Goal: Find specific page/section: Find specific page/section

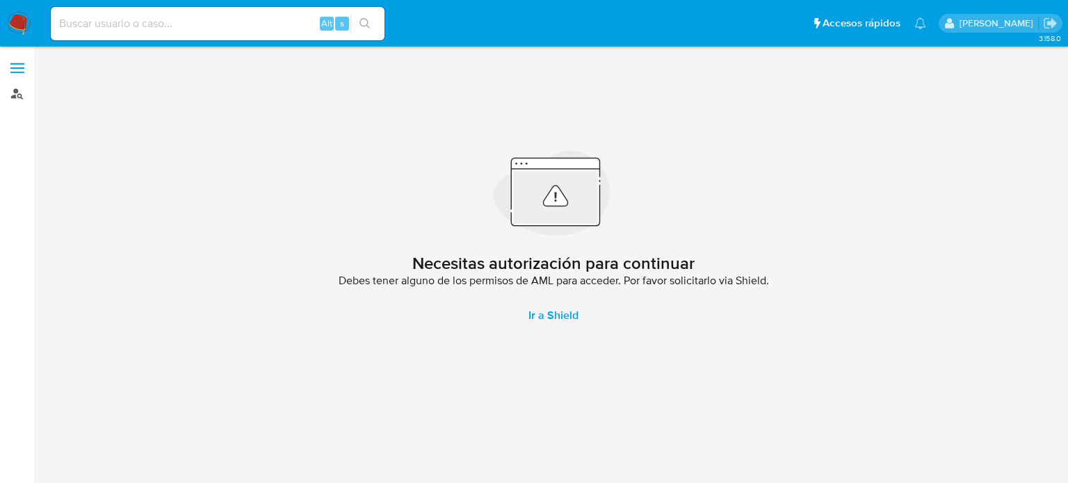
click at [14, 95] on link "Buscador de personas" at bounding box center [82, 94] width 165 height 22
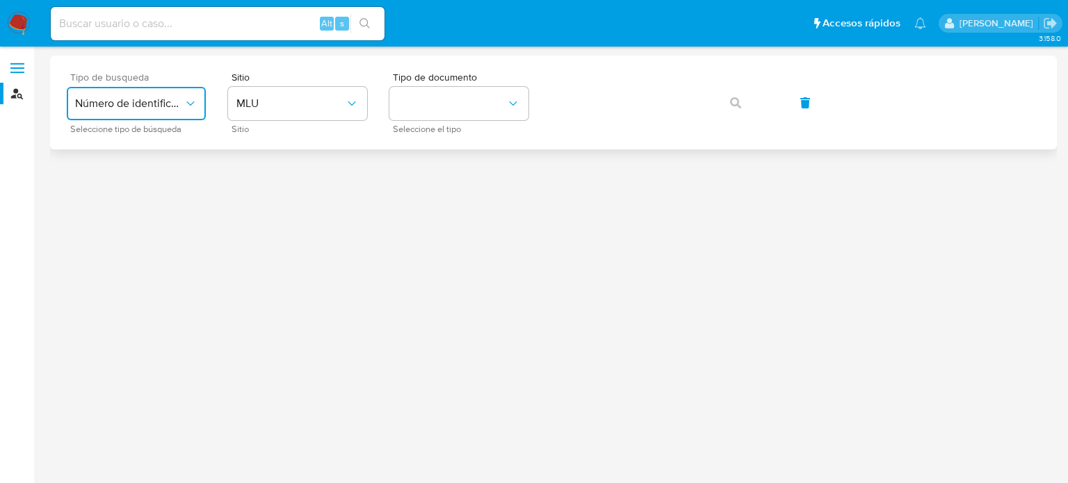
click at [163, 115] on button "Número de identificación" at bounding box center [136, 103] width 139 height 33
drag, startPoint x: 174, startPoint y: 181, endPoint x: 167, endPoint y: 148, distance: 34.1
click at [167, 148] on ul "Número de identificación User ID" at bounding box center [136, 164] width 145 height 81
click at [167, 148] on span "Número de identificación" at bounding box center [132, 148] width 114 height 28
click at [277, 109] on button "site_id" at bounding box center [297, 103] width 139 height 33
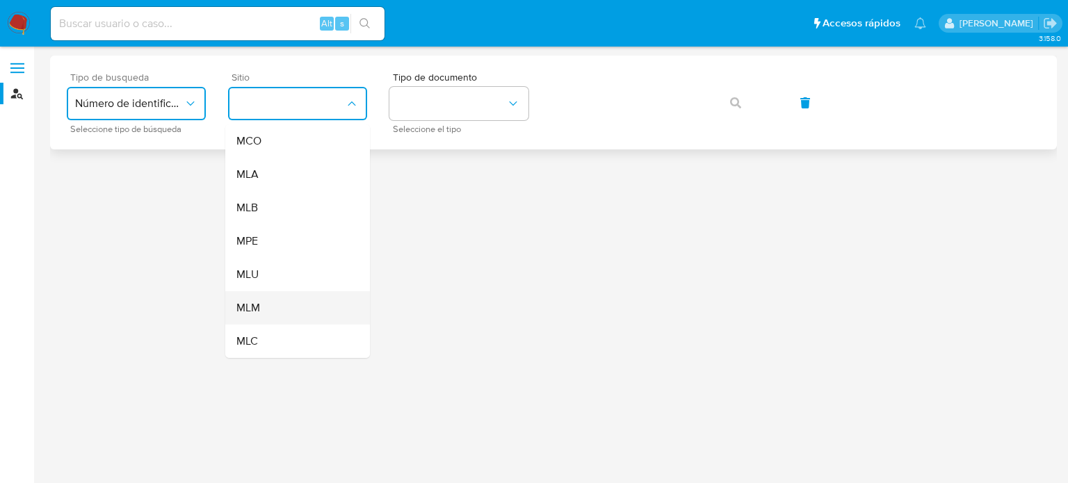
click at [289, 300] on div "MLM" at bounding box center [293, 307] width 114 height 33
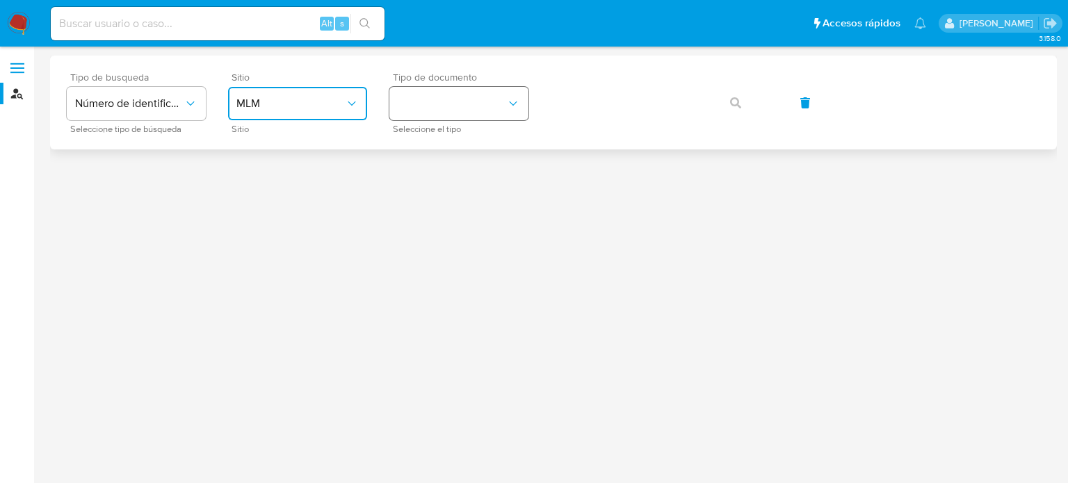
click at [459, 105] on button "identificationType" at bounding box center [458, 103] width 139 height 33
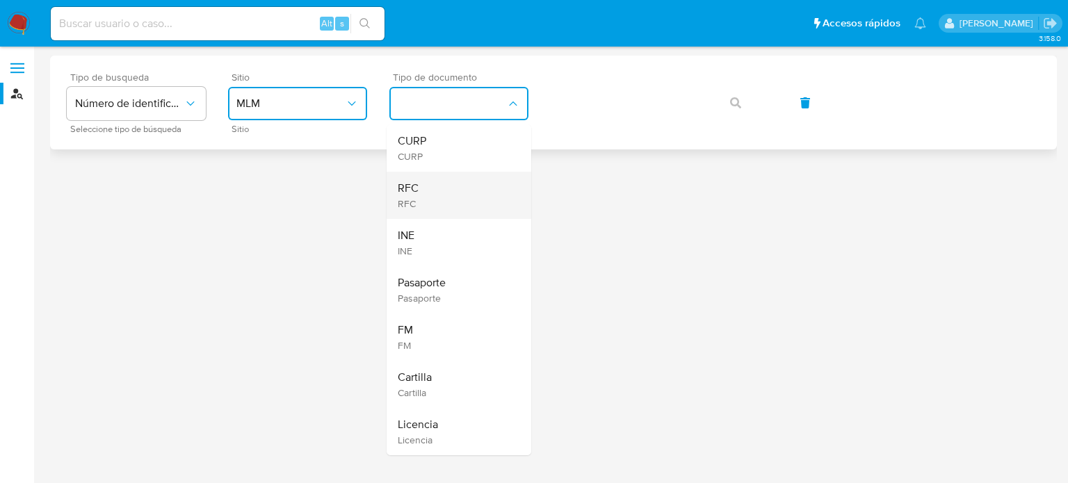
click at [456, 188] on div "RFC RFC" at bounding box center [455, 195] width 114 height 47
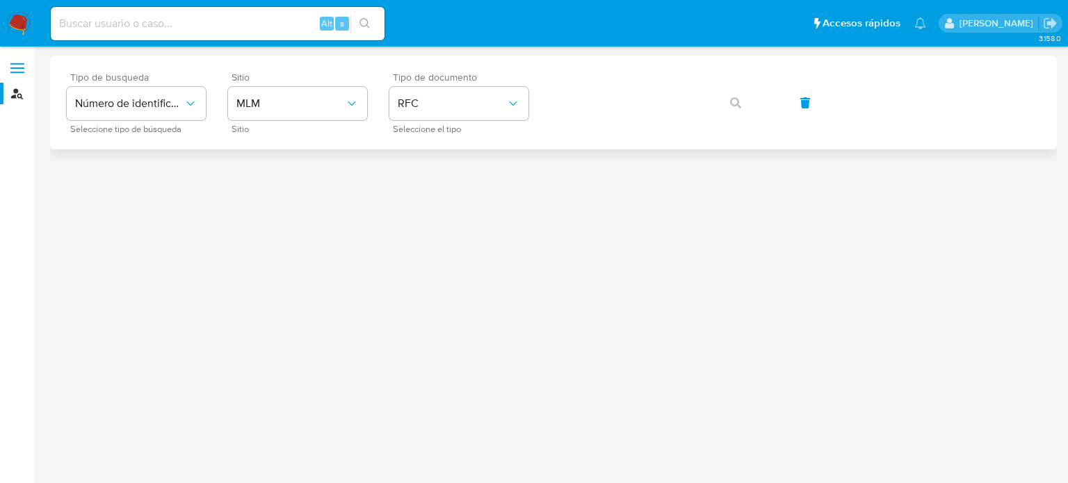
click at [99, 200] on div at bounding box center [553, 240] width 1007 height 369
click at [736, 102] on icon "button" at bounding box center [735, 102] width 11 height 11
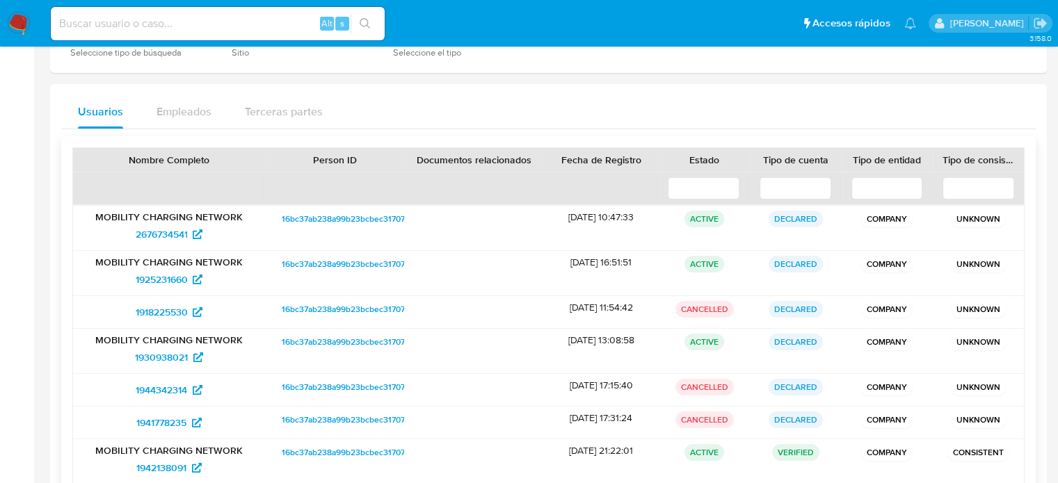
scroll to position [82, 0]
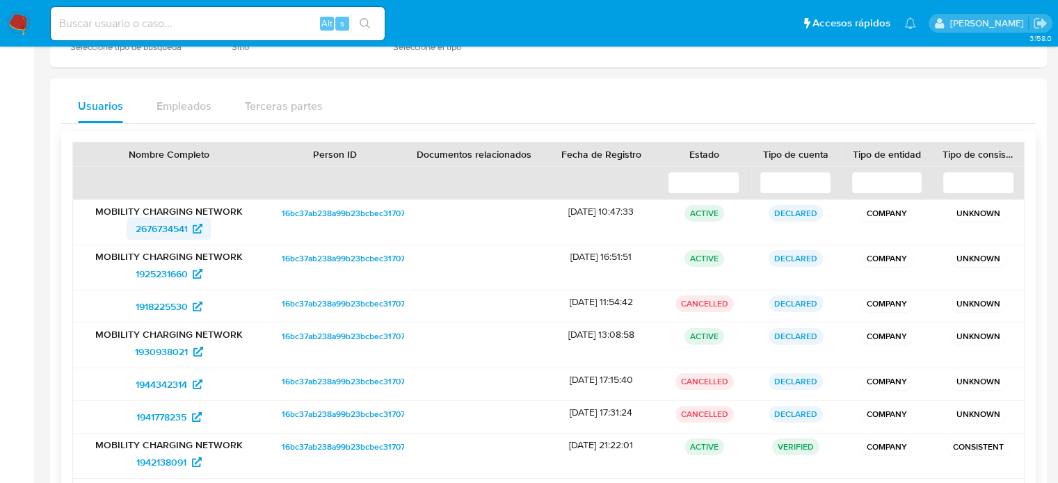
click at [161, 233] on span "2676734541" at bounding box center [161, 229] width 52 height 22
click at [178, 271] on span "1925231660" at bounding box center [161, 274] width 52 height 22
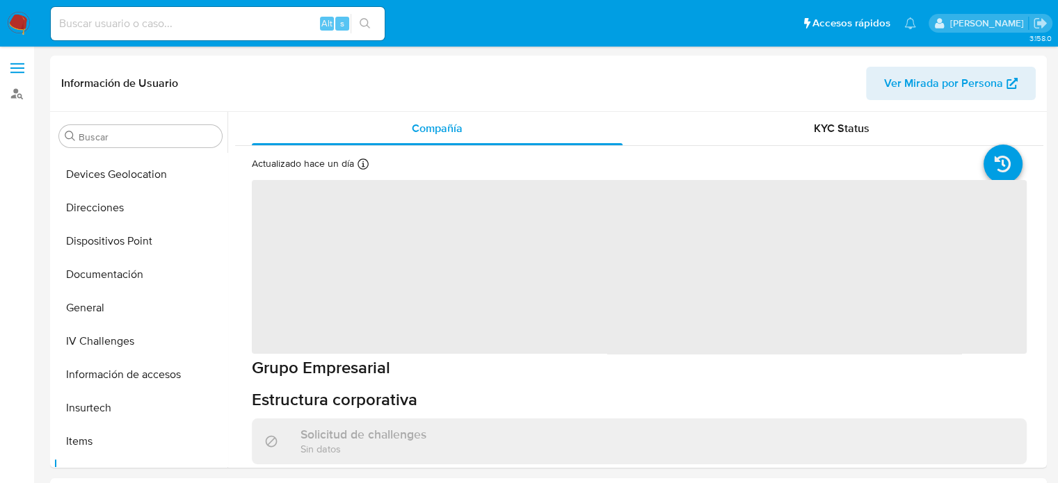
scroll to position [253, 0]
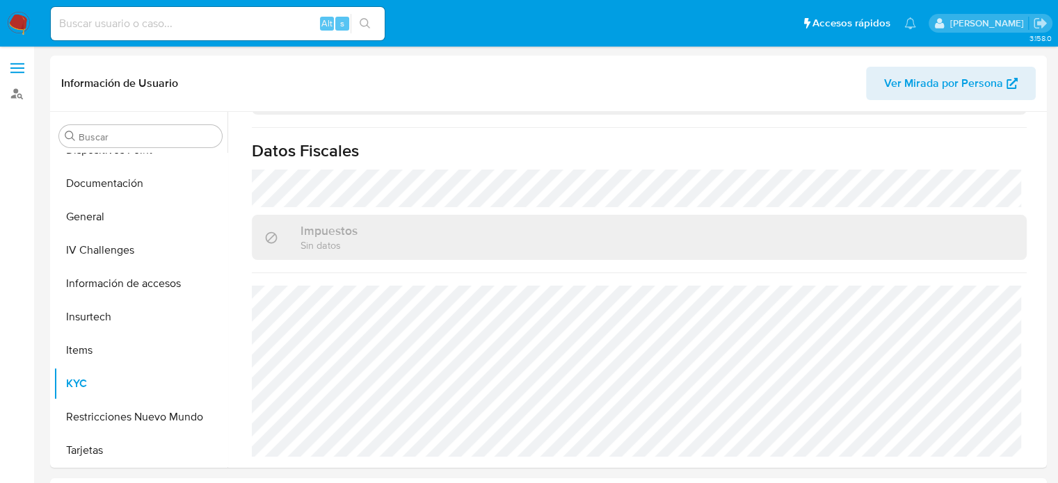
select select "10"
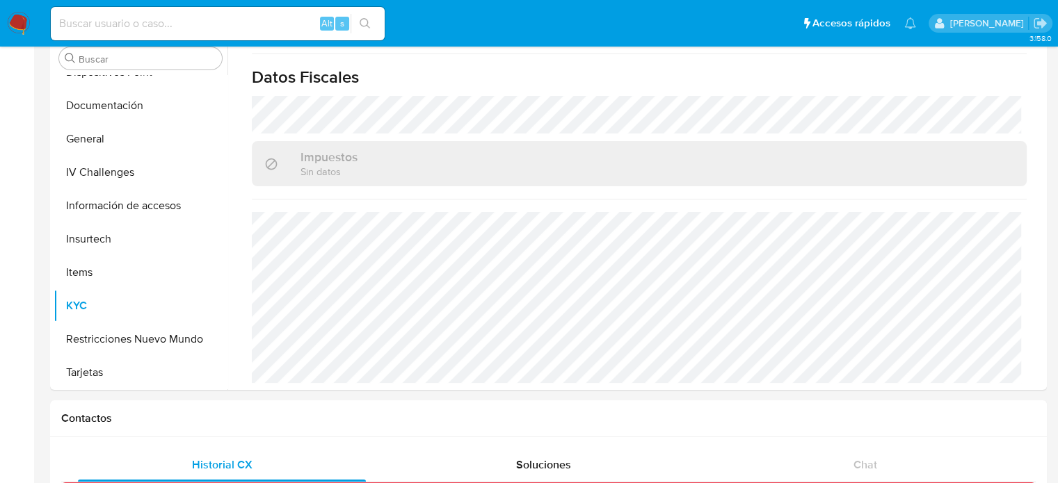
scroll to position [78, 0]
drag, startPoint x: 772, startPoint y: 400, endPoint x: 787, endPoint y: 400, distance: 15.3
click at [787, 401] on div "Contactos" at bounding box center [548, 419] width 996 height 37
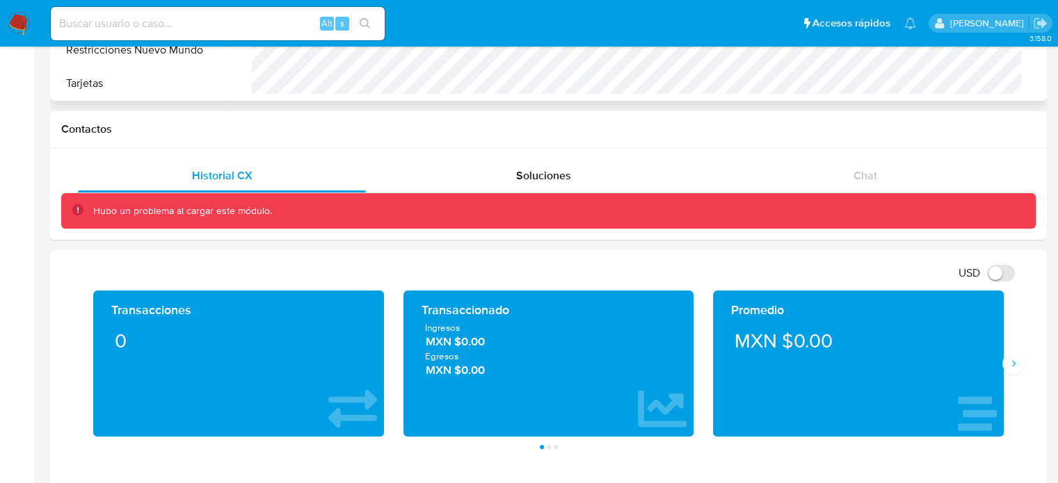
scroll to position [0, 0]
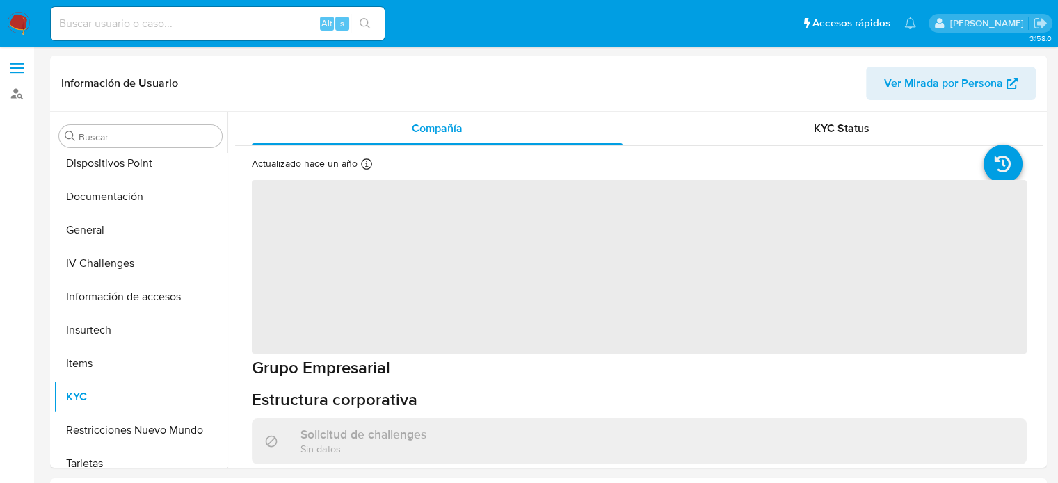
scroll to position [253, 0]
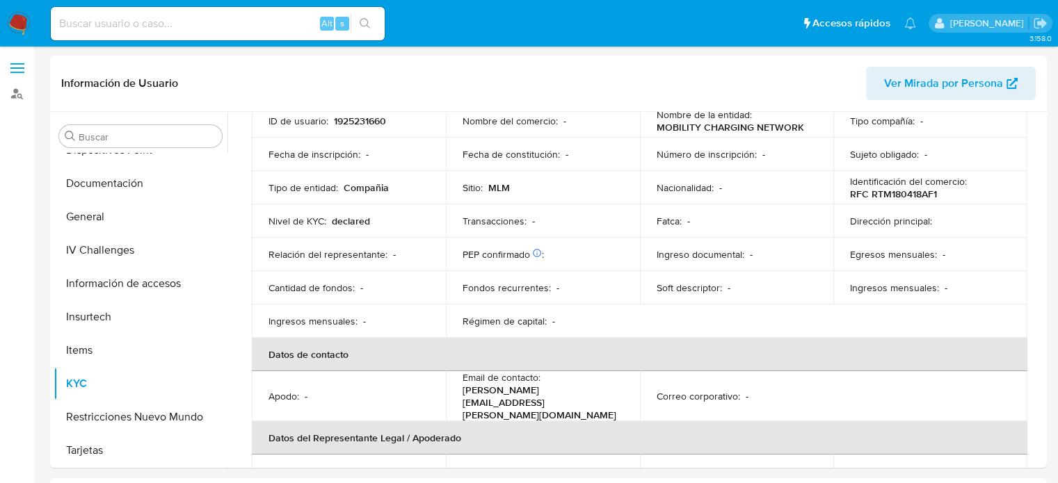
select select "10"
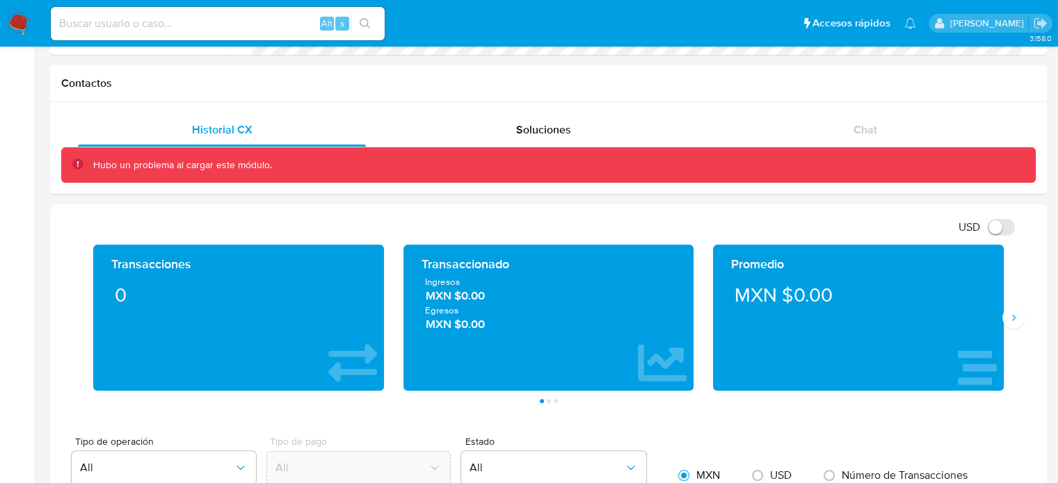
scroll to position [371, 0]
